Goal: Task Accomplishment & Management: Manage account settings

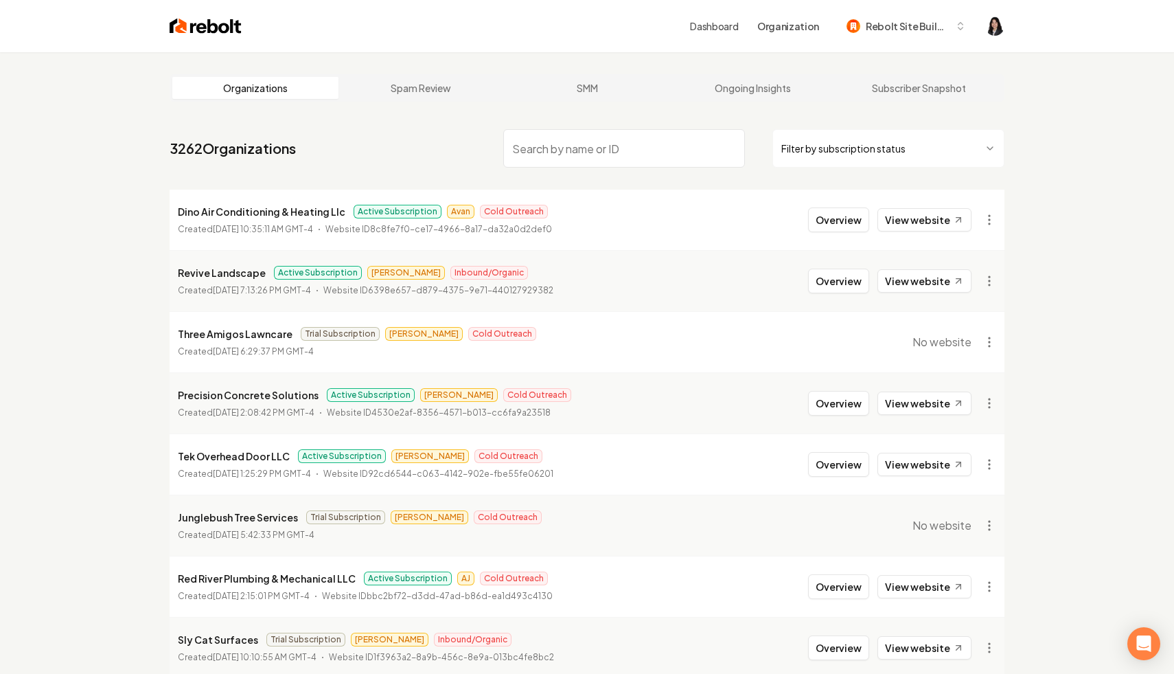
click at [874, 143] on html "Dashboard Organization Rebolt Site Builder Organizations Spam Review SMM Ongoin…" at bounding box center [587, 337] width 1174 height 674
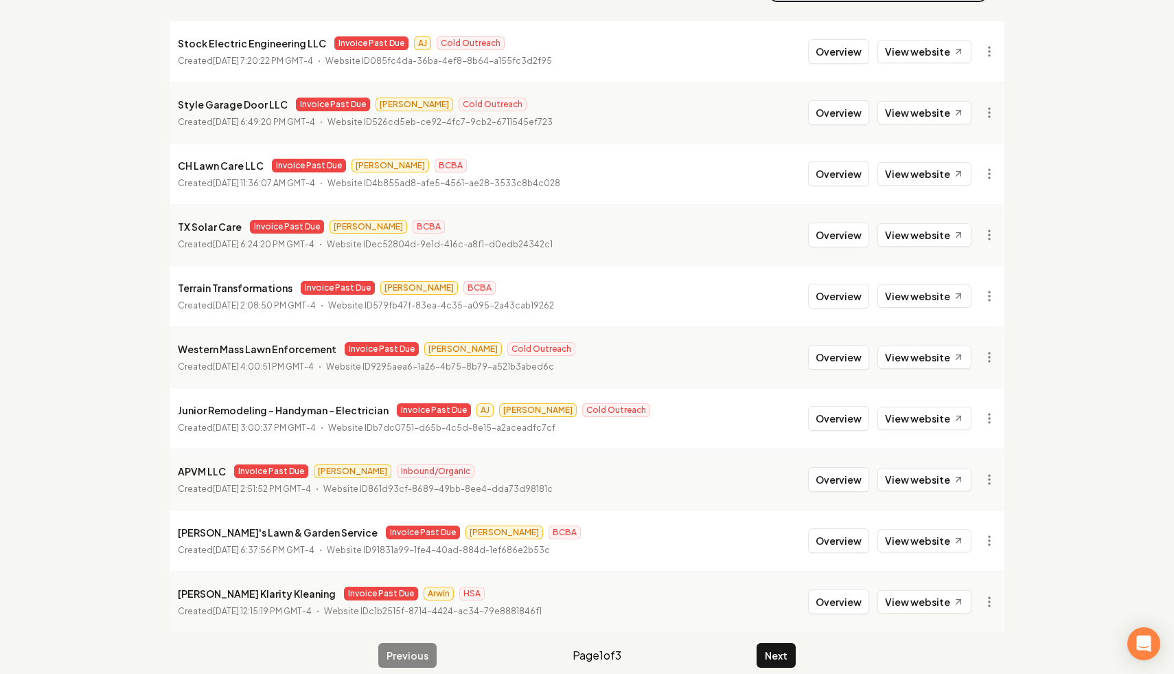
scroll to position [184, 0]
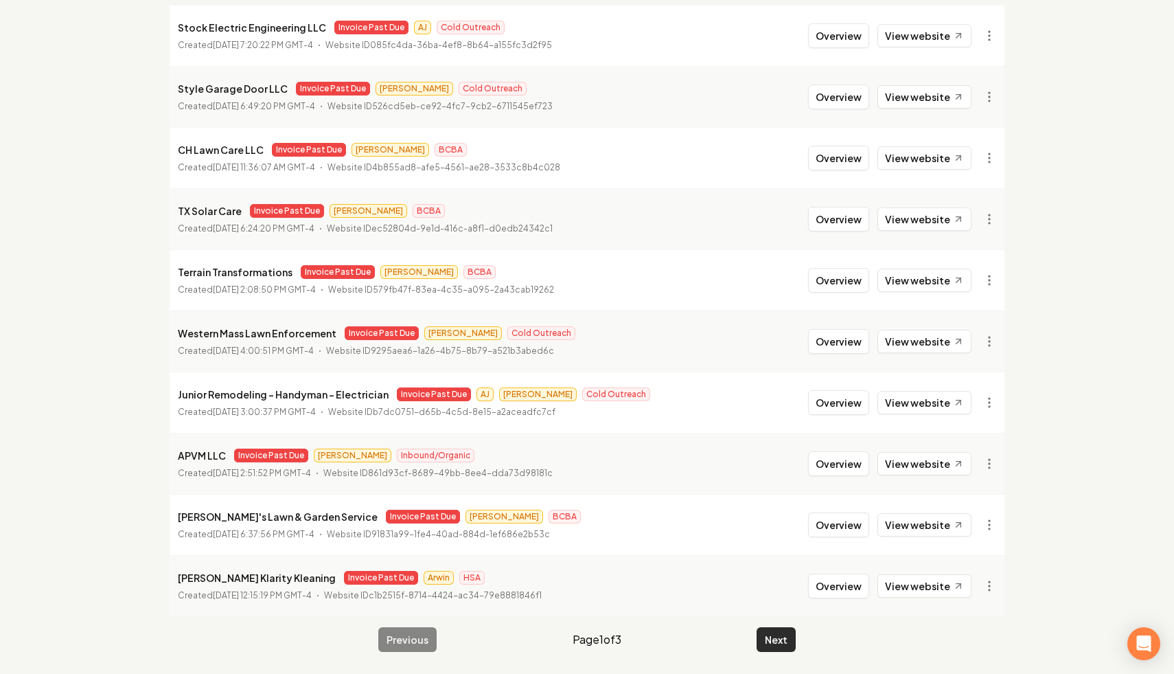
click at [783, 649] on button "Next" at bounding box center [776, 639] width 39 height 25
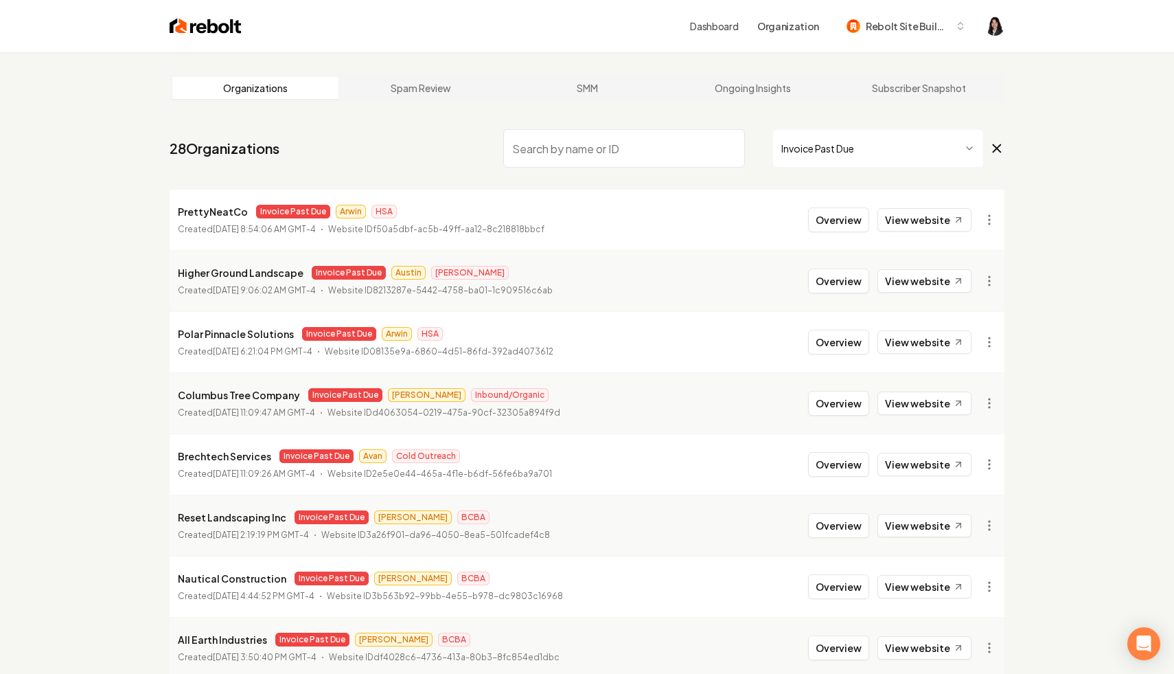
scroll to position [184, 0]
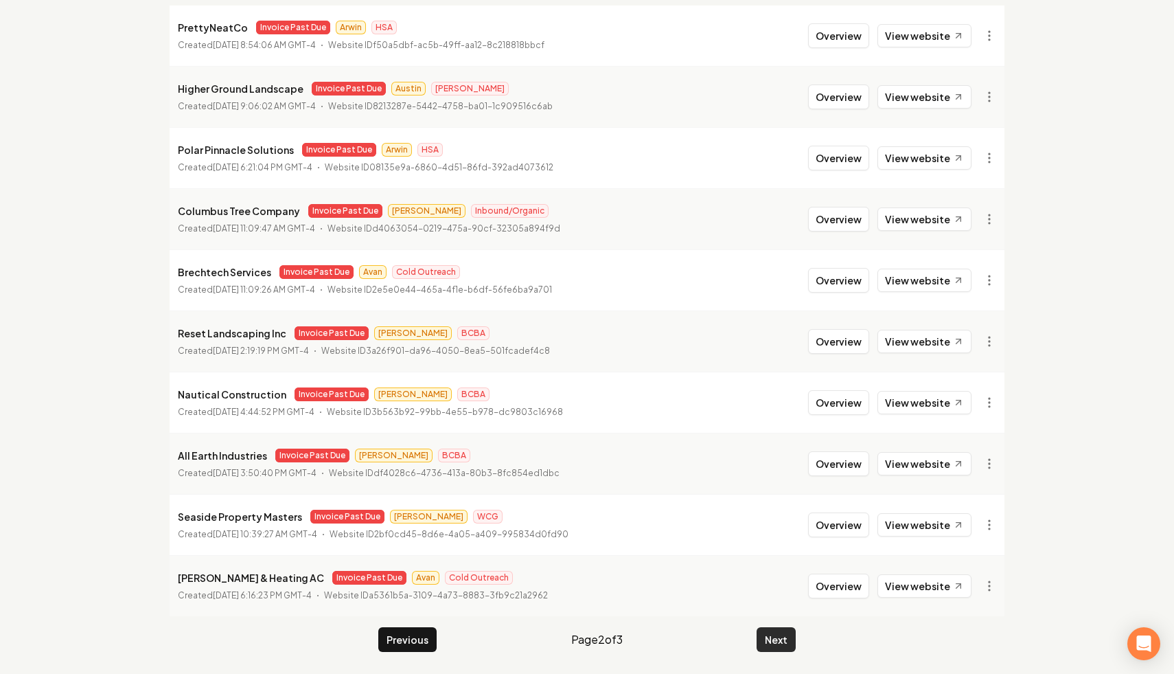
click at [784, 639] on button "Next" at bounding box center [776, 639] width 39 height 25
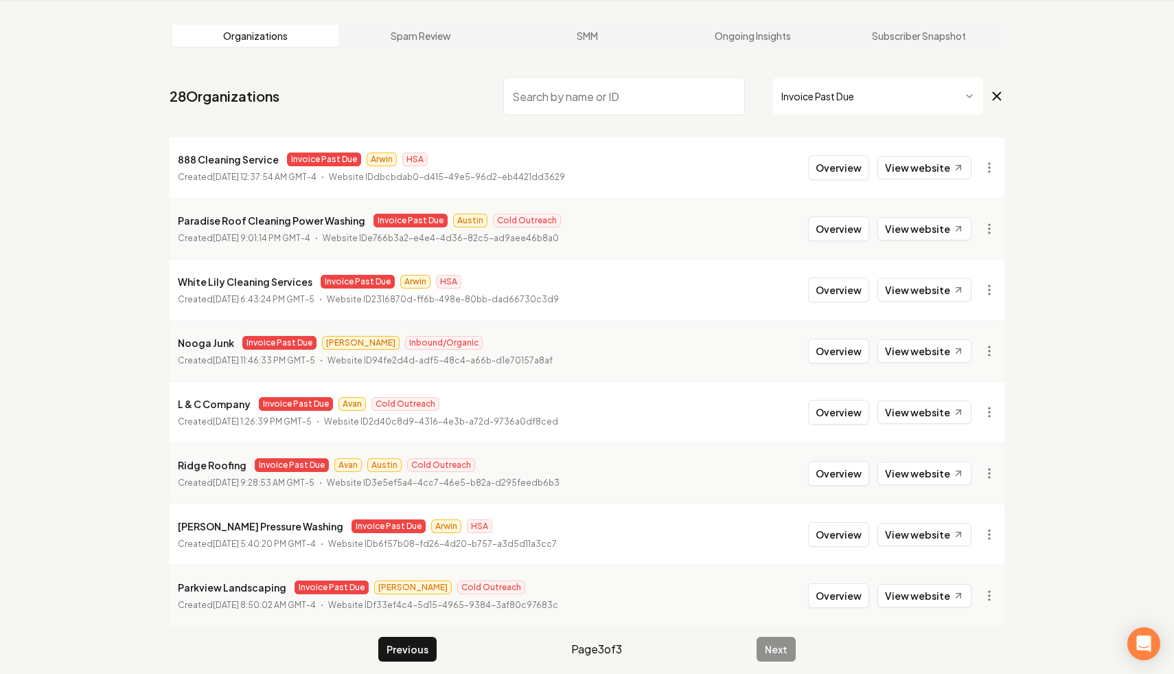
scroll to position [62, 0]
